Goal: Navigation & Orientation: Understand site structure

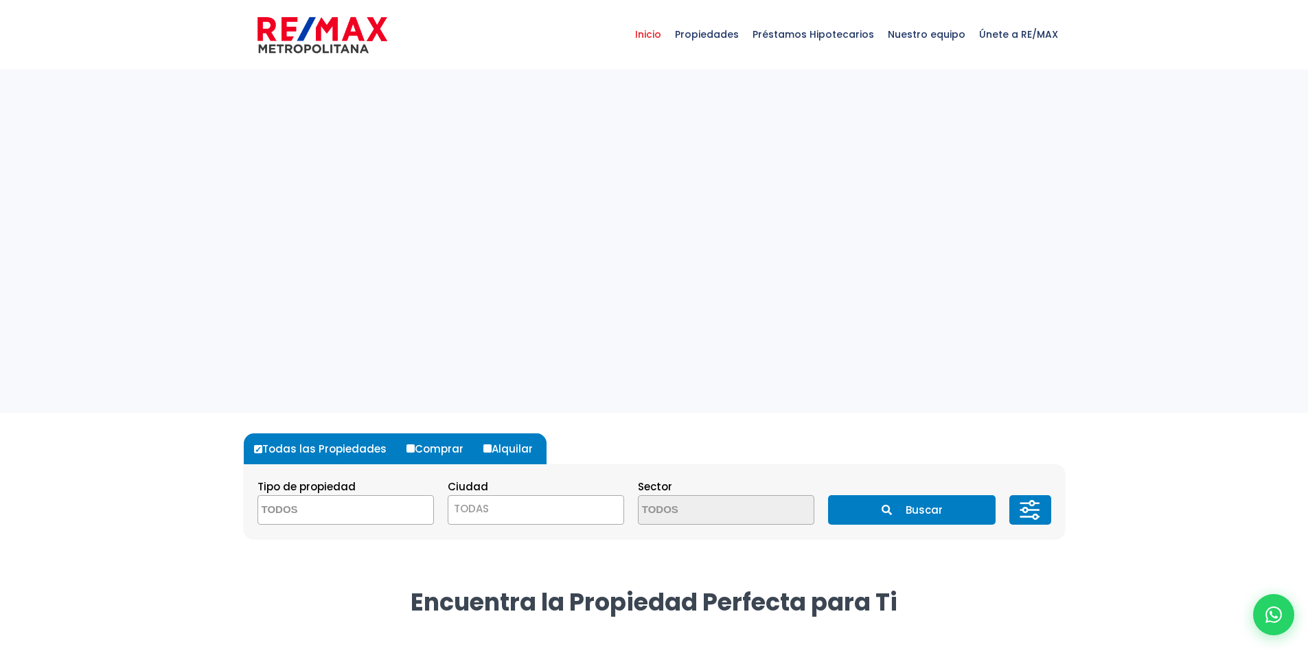
select select
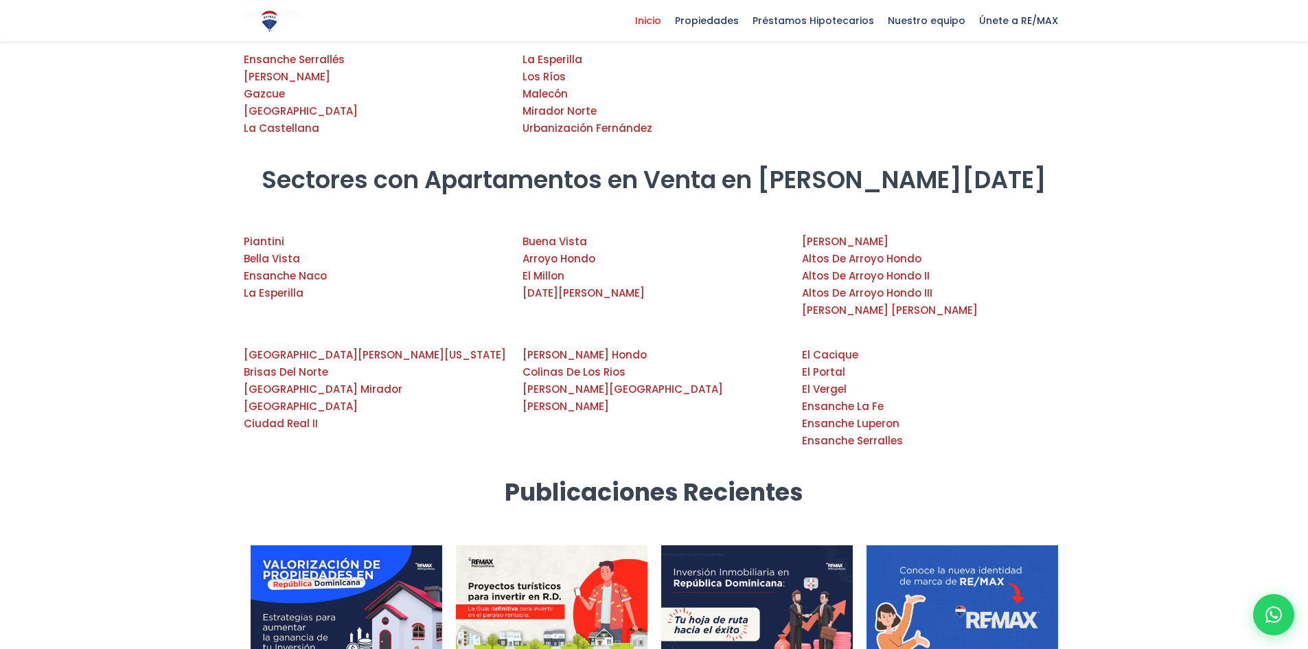
scroll to position [2508, 0]
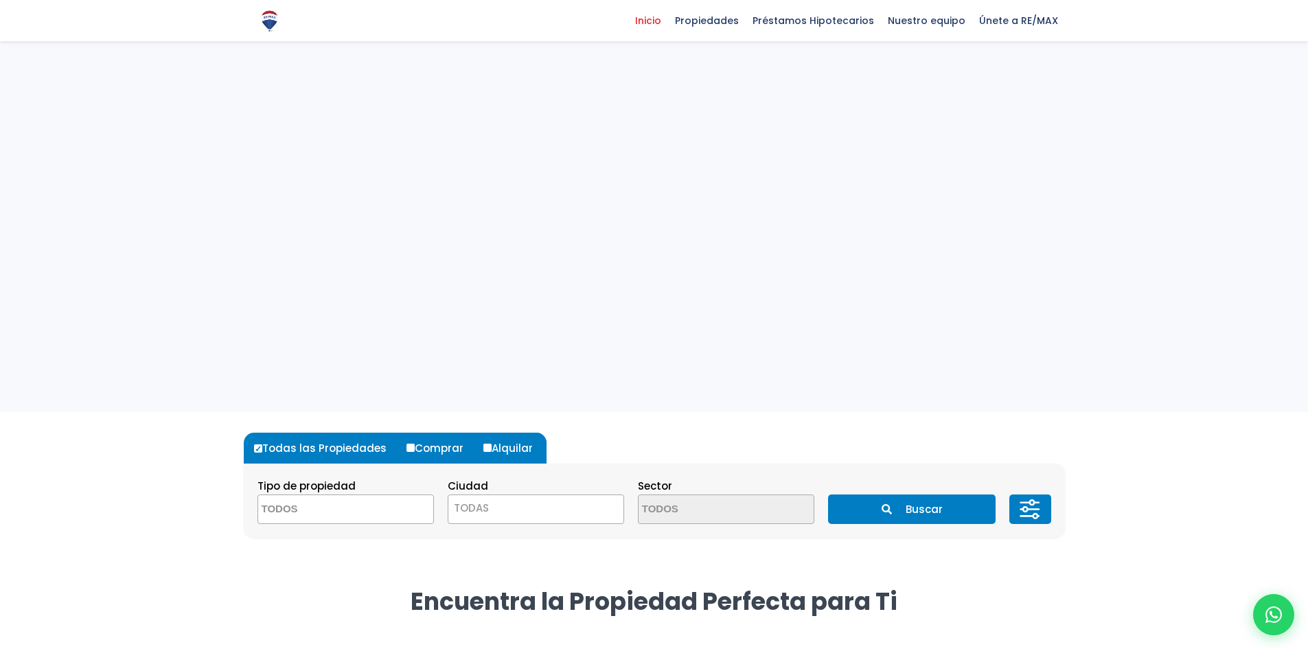
select select
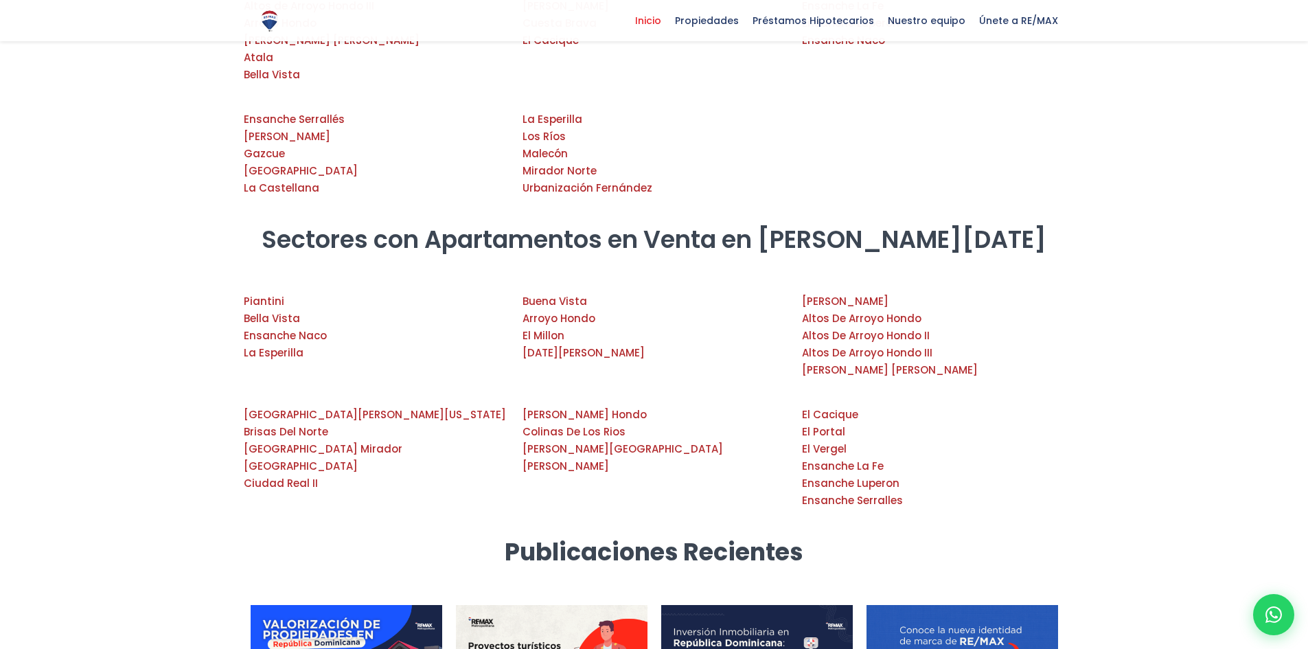
scroll to position [2160, 0]
